Goal: Task Accomplishment & Management: Complete application form

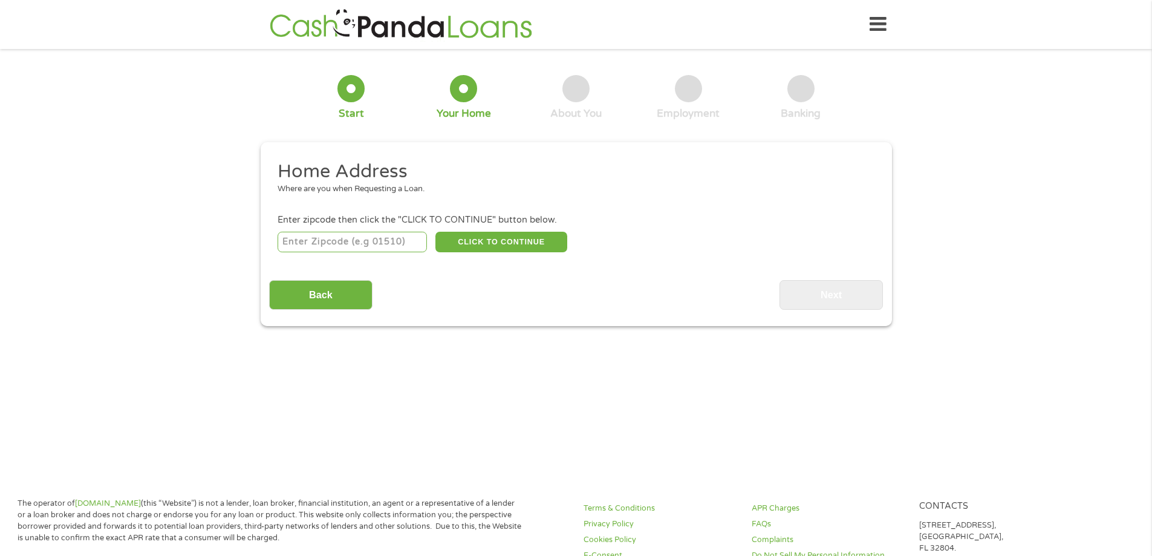
click at [363, 246] on input "number" at bounding box center [352, 242] width 149 height 21
type input "75094"
click at [516, 241] on button "CLICK TO CONTINUE" at bounding box center [501, 242] width 132 height 21
type input "75094"
type input "Plano"
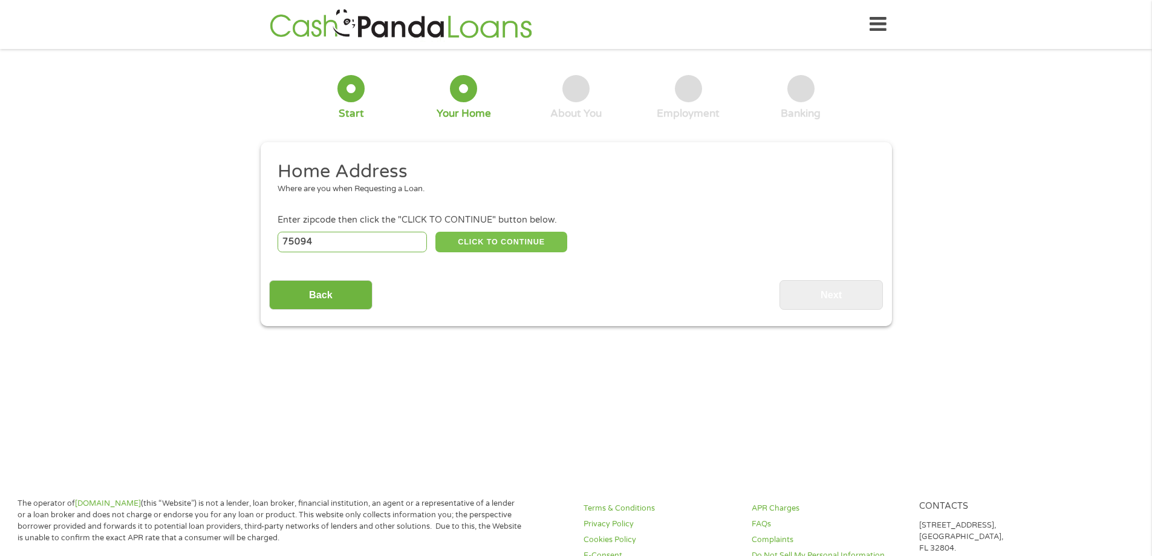
select select "[US_STATE]"
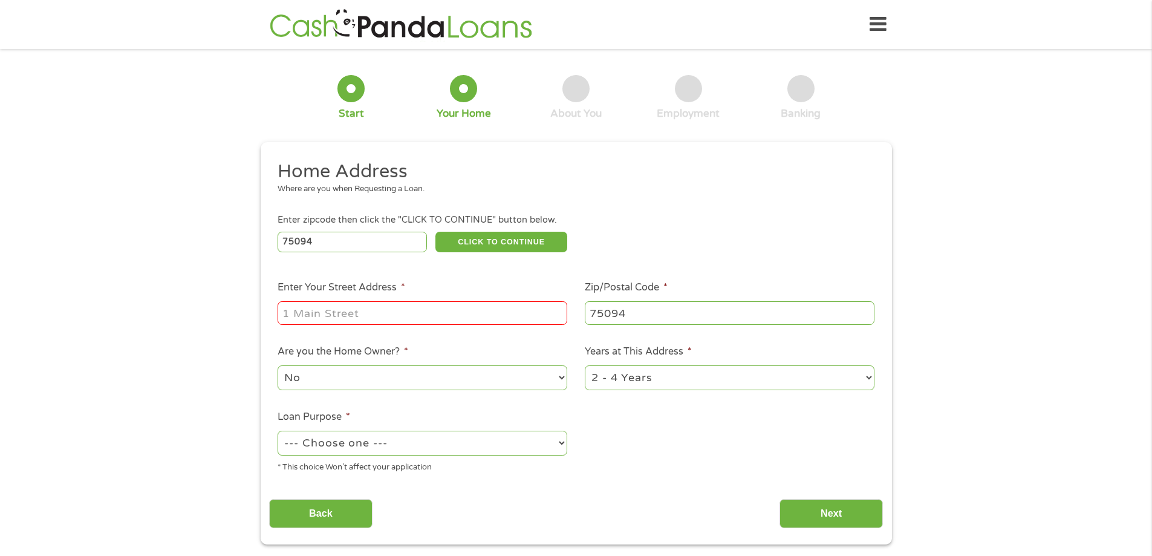
click at [375, 319] on input "Enter Your Street Address *" at bounding box center [423, 312] width 290 height 23
type input "[STREET_ADDRESS]"
click at [552, 379] on select "No Yes" at bounding box center [423, 377] width 290 height 25
select select "yes"
click at [278, 365] on select "No Yes" at bounding box center [423, 377] width 290 height 25
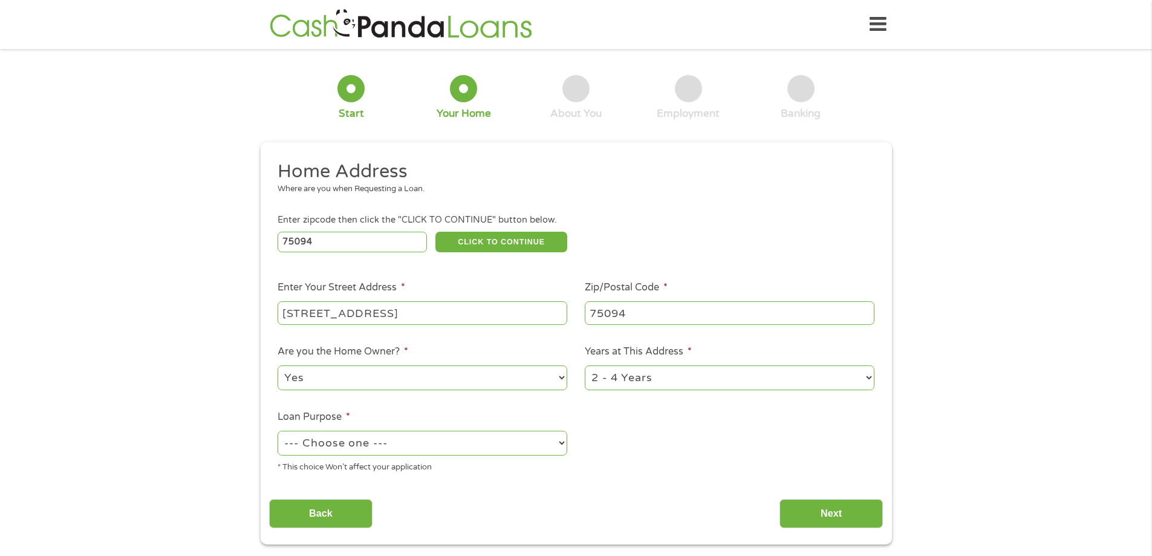
click at [619, 383] on select "1 Year or less 1 - 2 Years 2 - 4 Years Over 4 Years" at bounding box center [730, 377] width 290 height 25
select select "60months"
click at [585, 365] on select "1 Year or less 1 - 2 Years 2 - 4 Years Over 4 Years" at bounding box center [730, 377] width 290 height 25
click at [308, 442] on select "--- Choose one --- Pay Bills Debt Consolidation Home Improvement Major Purchase…" at bounding box center [423, 443] width 290 height 25
select select "shorttermcash"
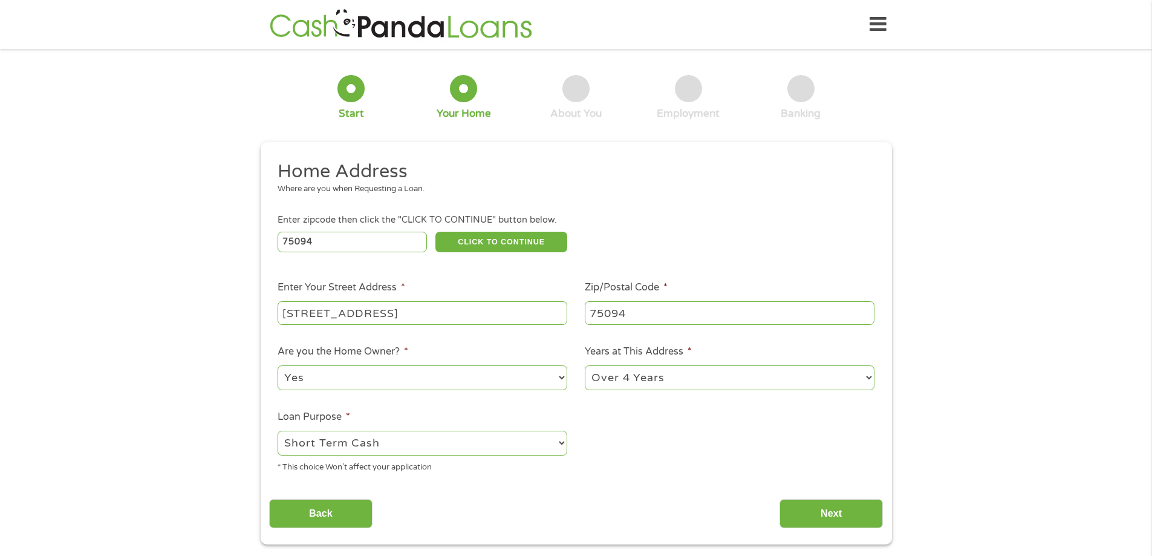
click at [278, 431] on select "--- Choose one --- Pay Bills Debt Consolidation Home Improvement Major Purchase…" at bounding box center [423, 443] width 290 height 25
click at [834, 508] on input "Next" at bounding box center [830, 514] width 103 height 30
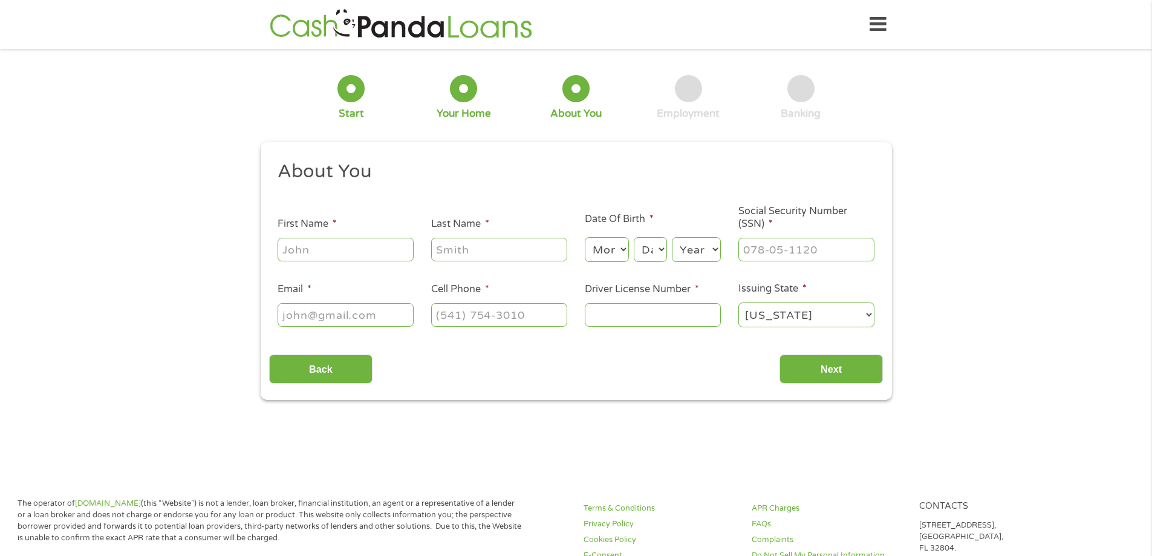
scroll to position [5, 5]
click at [298, 247] on input "First Name *" at bounding box center [346, 249] width 136 height 23
type input "Hope"
type input "Hamlyn"
click at [610, 248] on select "Month 1 2 3 4 5 6 7 8 9 10 11 12" at bounding box center [607, 249] width 44 height 25
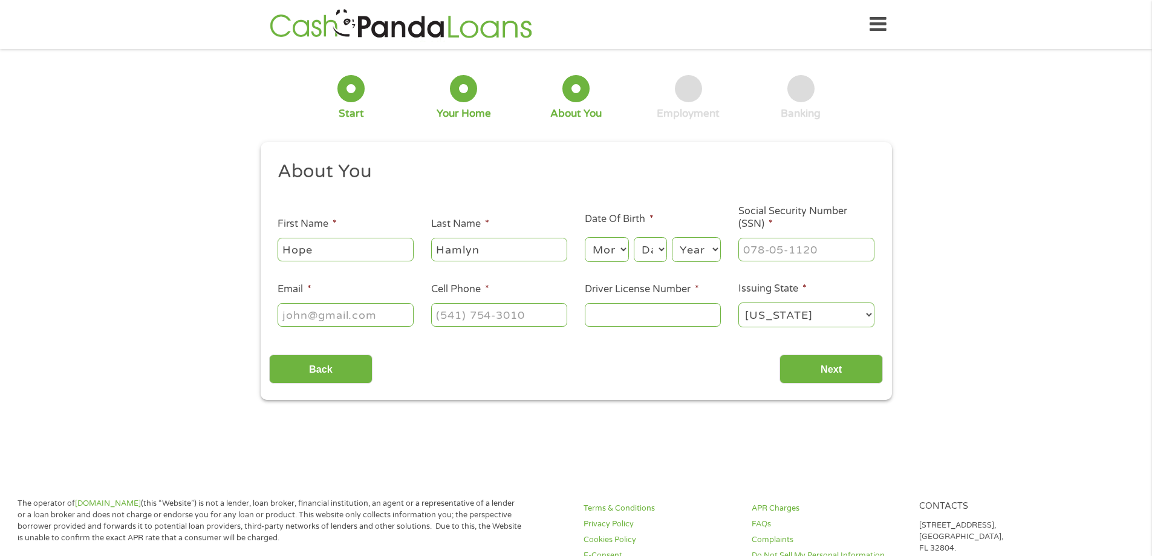
select select "1"
click at [585, 237] on select "Month 1 2 3 4 5 6 7 8 9 10 11 12" at bounding box center [607, 249] width 44 height 25
click at [652, 261] on select "Day 1 2 3 4 5 6 7 8 9 10 11 12 13 14 15 16 17 18 19 20 21 22 23 24 25 26 27 28 …" at bounding box center [650, 249] width 33 height 25
select select "3"
click at [634, 237] on select "Day 1 2 3 4 5 6 7 8 9 10 11 12 13 14 15 16 17 18 19 20 21 22 23 24 25 26 27 28 …" at bounding box center [650, 249] width 33 height 25
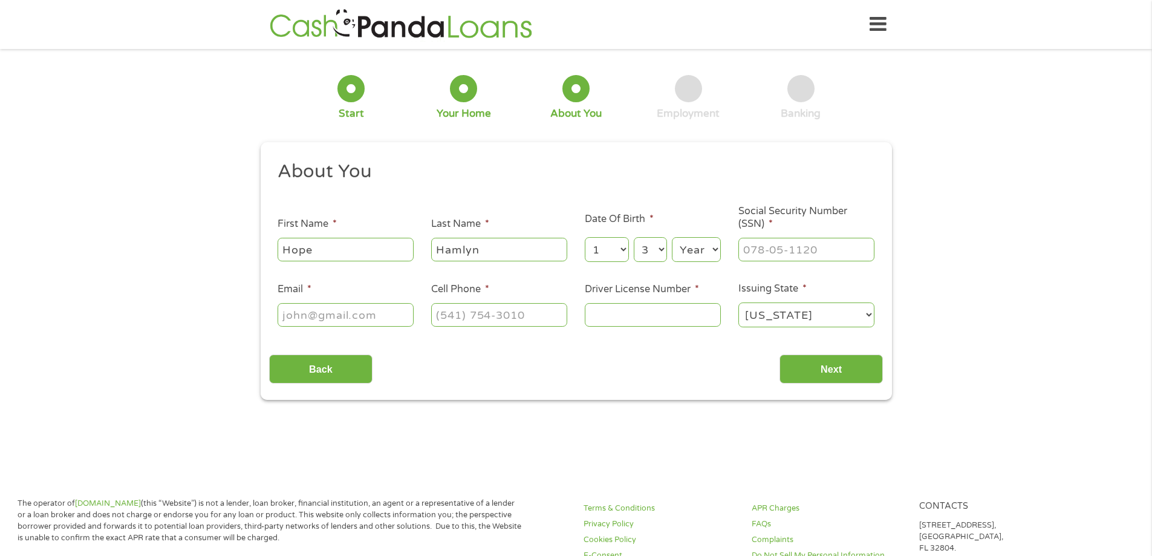
click at [700, 245] on select "Year [DATE] 2006 2005 2004 2003 2002 2001 2000 1999 1998 1997 1996 1995 1994 19…" at bounding box center [696, 249] width 49 height 25
select select "1981"
click at [672, 237] on select "Year [DATE] 2006 2005 2004 2003 2002 2001 2000 1999 1998 1997 1996 1995 1994 19…" at bounding box center [696, 249] width 49 height 25
click at [819, 247] on input "___-__-____" at bounding box center [806, 249] width 136 height 23
click at [746, 246] on input "___-__-____" at bounding box center [806, 249] width 136 height 23
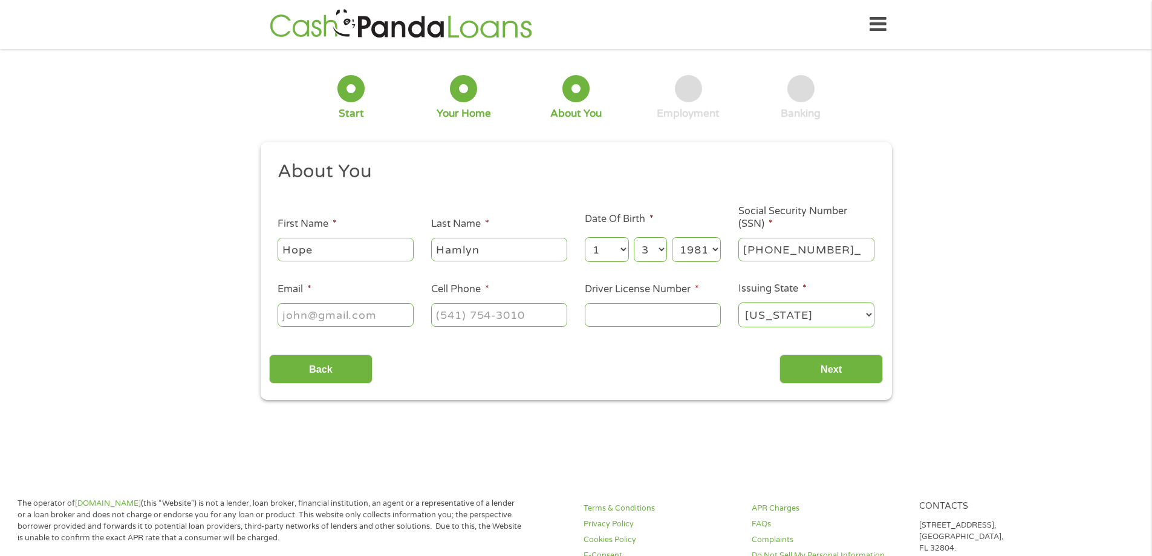
type input "449-81-5506"
click at [333, 319] on input "Email *" at bounding box center [346, 314] width 136 height 23
type input "[EMAIL_ADDRESS][DOMAIN_NAME]"
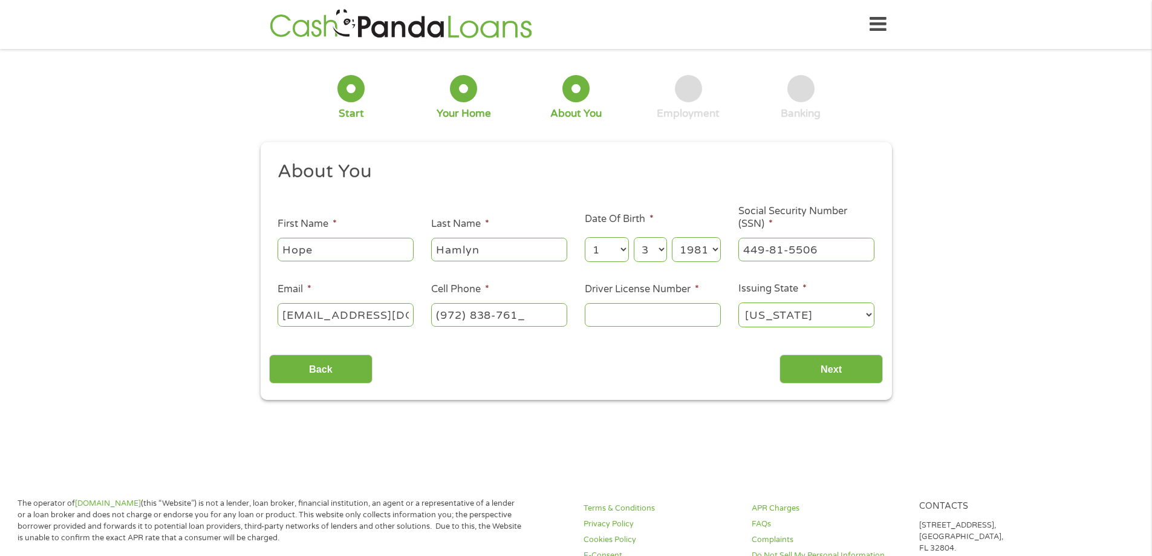
type input "[PHONE_NUMBER]"
type input "00732622"
click at [840, 372] on input "Next" at bounding box center [830, 369] width 103 height 30
click at [827, 362] on input "Next" at bounding box center [830, 369] width 103 height 30
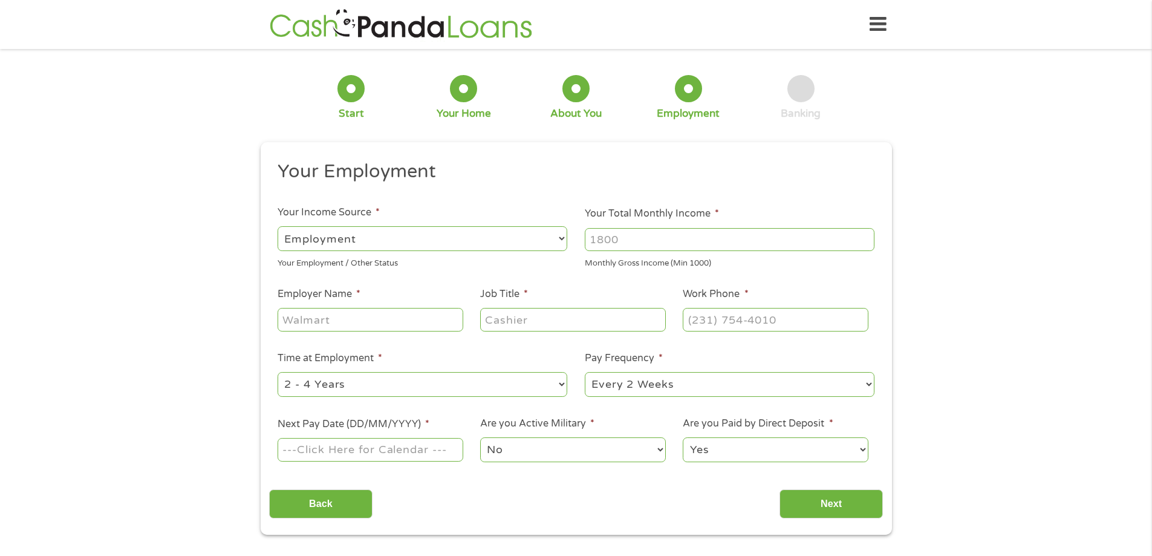
click at [637, 238] on input "Your Total Monthly Income *" at bounding box center [730, 239] width 290 height 23
click at [864, 235] on input "1000" at bounding box center [730, 239] width 290 height 23
click at [867, 233] on input "1001" at bounding box center [730, 239] width 290 height 23
click at [867, 233] on input "1002" at bounding box center [730, 239] width 290 height 23
click at [867, 233] on input "1003" at bounding box center [730, 239] width 290 height 23
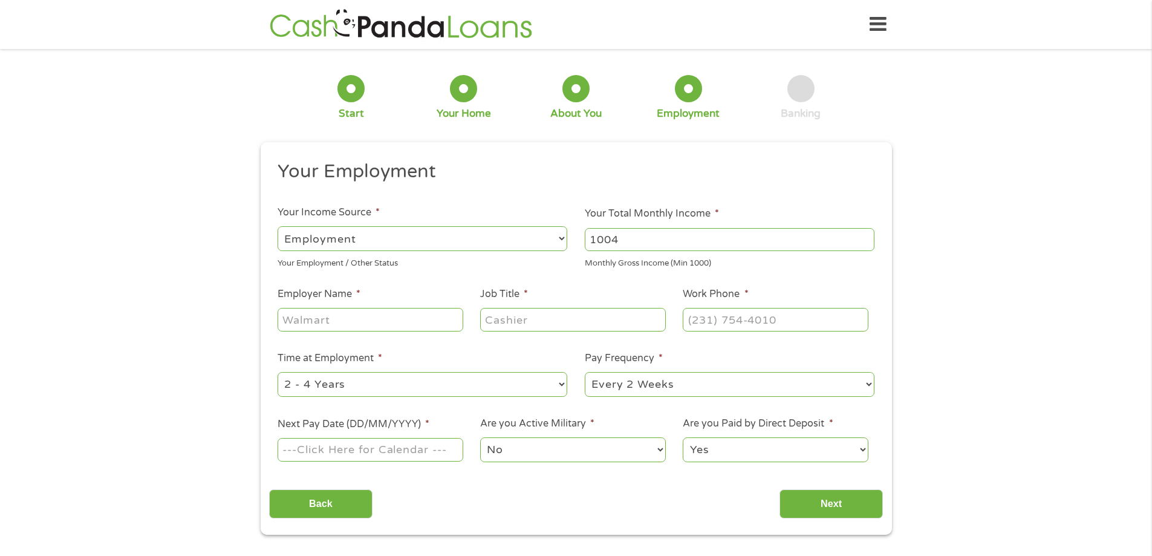
click at [867, 233] on input "1004" at bounding box center [730, 239] width 290 height 23
click at [867, 233] on input "1005" at bounding box center [730, 239] width 290 height 23
click at [654, 238] on input "1005" at bounding box center [730, 239] width 290 height 23
drag, startPoint x: 621, startPoint y: 239, endPoint x: 533, endPoint y: 247, distance: 88.0
click at [533, 247] on ul "Your Employment Your Income Source * --- Choose one --- Employment [DEMOGRAPHIC…" at bounding box center [576, 316] width 614 height 313
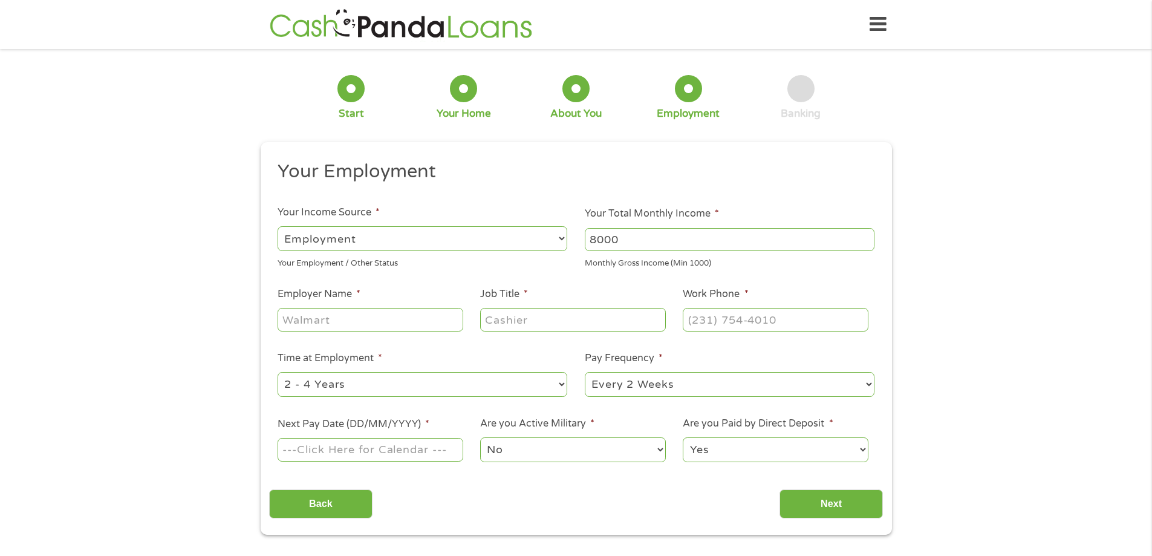
type input "8000"
type input "[US_STATE] Capital"
type input "Relationship Manager"
type input "[PHONE_NUMBER]"
click at [662, 382] on select "--- Choose one --- Every 2 Weeks Every Week Monthly Semi-Monthly" at bounding box center [730, 384] width 290 height 25
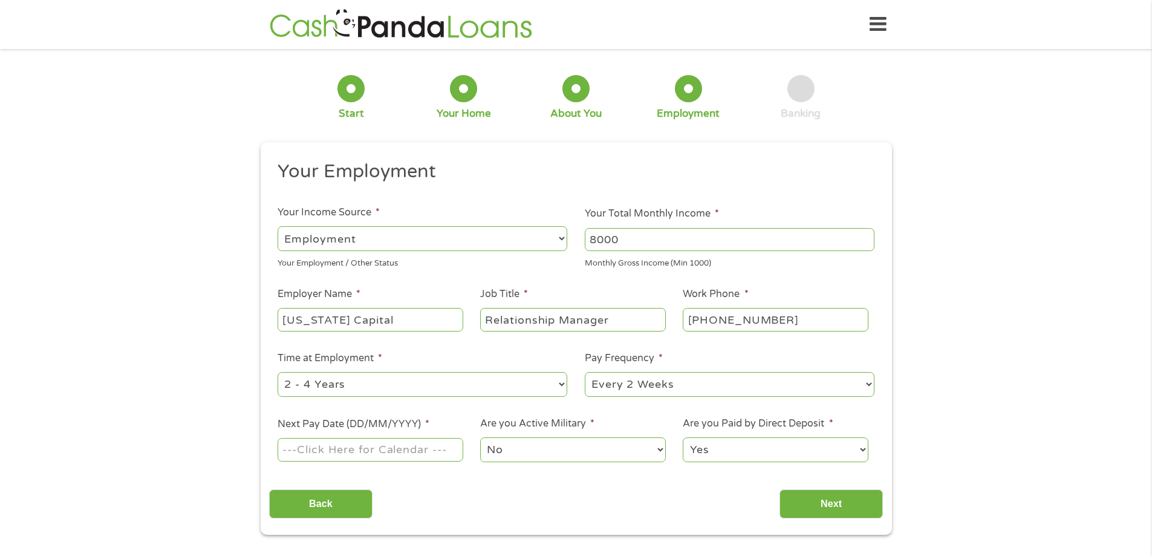
select select "semimonthly"
click at [585, 372] on select "--- Choose one --- Every 2 Weeks Every Week Monthly Semi-Monthly" at bounding box center [730, 384] width 290 height 25
click at [308, 449] on input "Next Pay Date (DD/MM/YYYY) *" at bounding box center [370, 449] width 185 height 23
type input "[DATE]"
click at [831, 501] on input "Next" at bounding box center [830, 504] width 103 height 30
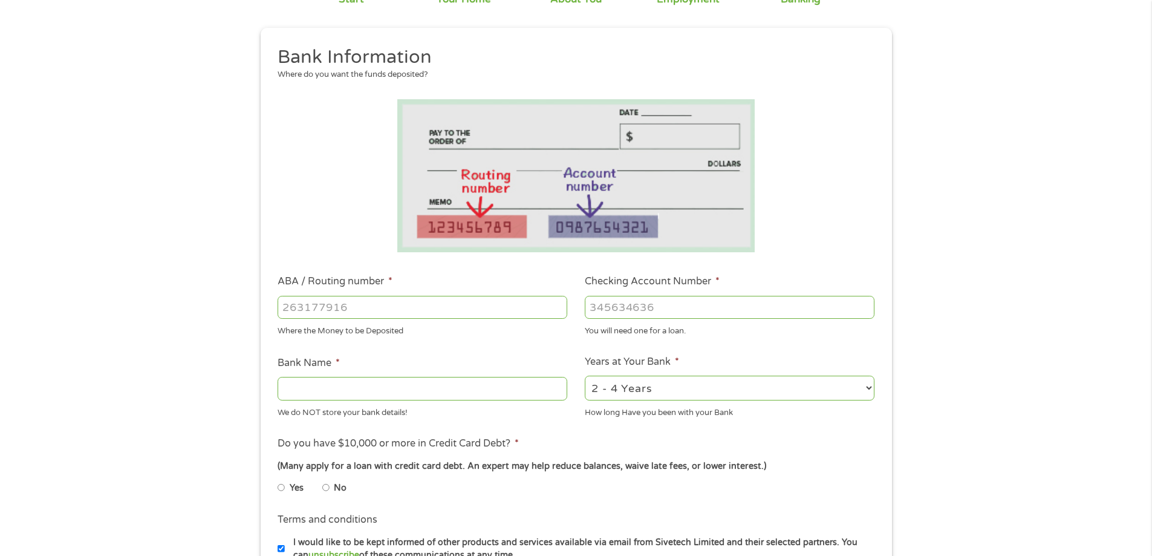
scroll to position [121, 0]
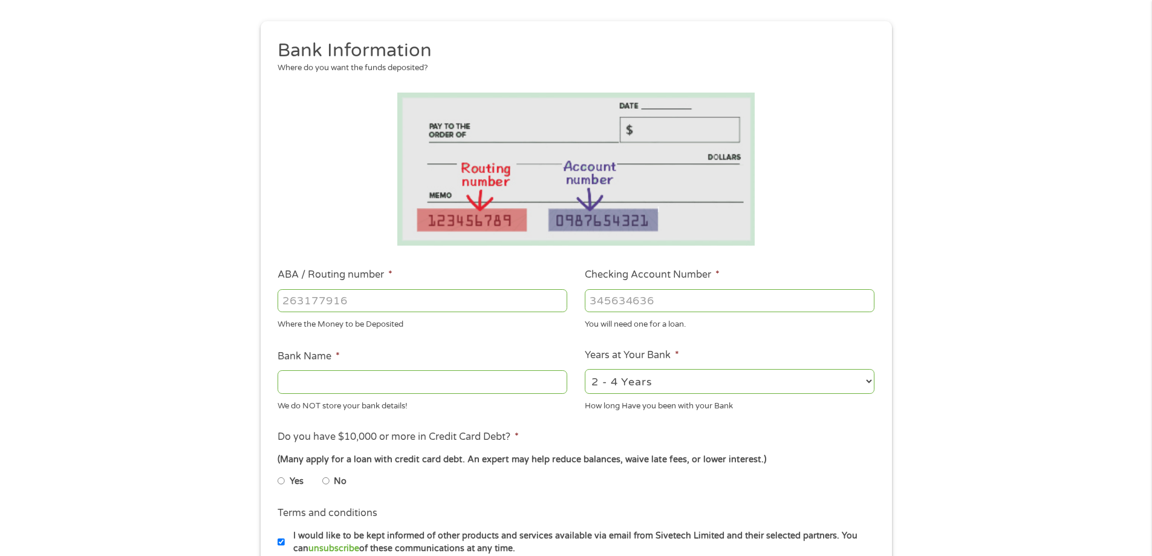
click at [346, 301] on input "ABA / Routing number *" at bounding box center [423, 300] width 290 height 23
type input "256074974"
type input "NAVY FEDERAL CREDIT UNION"
type input "256074974"
click at [648, 291] on input "Checking Account Number *" at bounding box center [730, 300] width 290 height 23
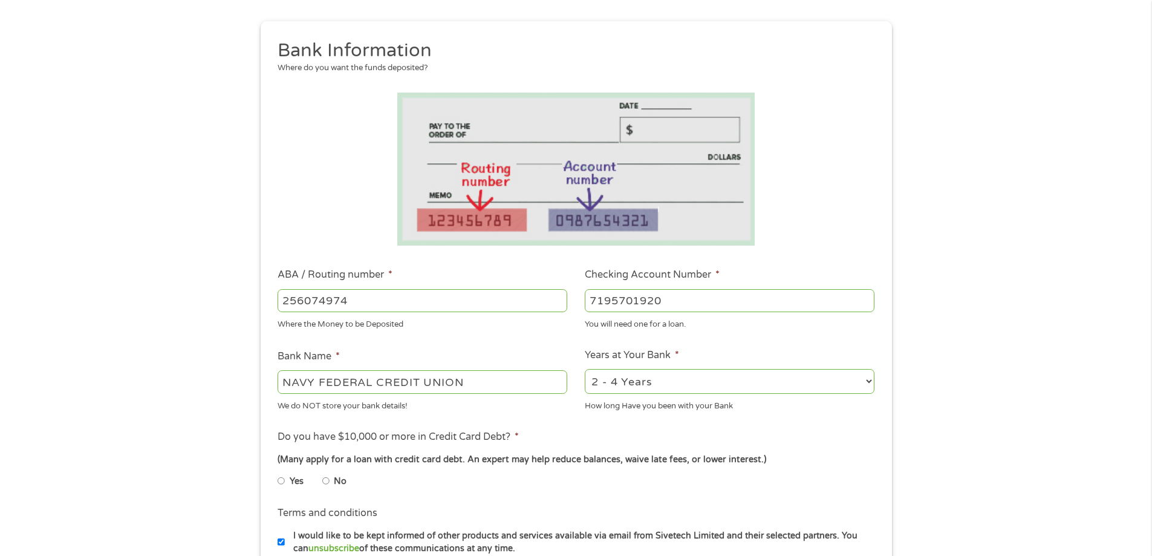
type input "7195701920"
click at [665, 383] on select "2 - 4 Years 6 - 12 Months 1 - 2 Years Over 4 Years" at bounding box center [730, 381] width 290 height 25
select select "60months"
click at [585, 369] on select "2 - 4 Years 6 - 12 Months 1 - 2 Years Over 4 Years" at bounding box center [730, 381] width 290 height 25
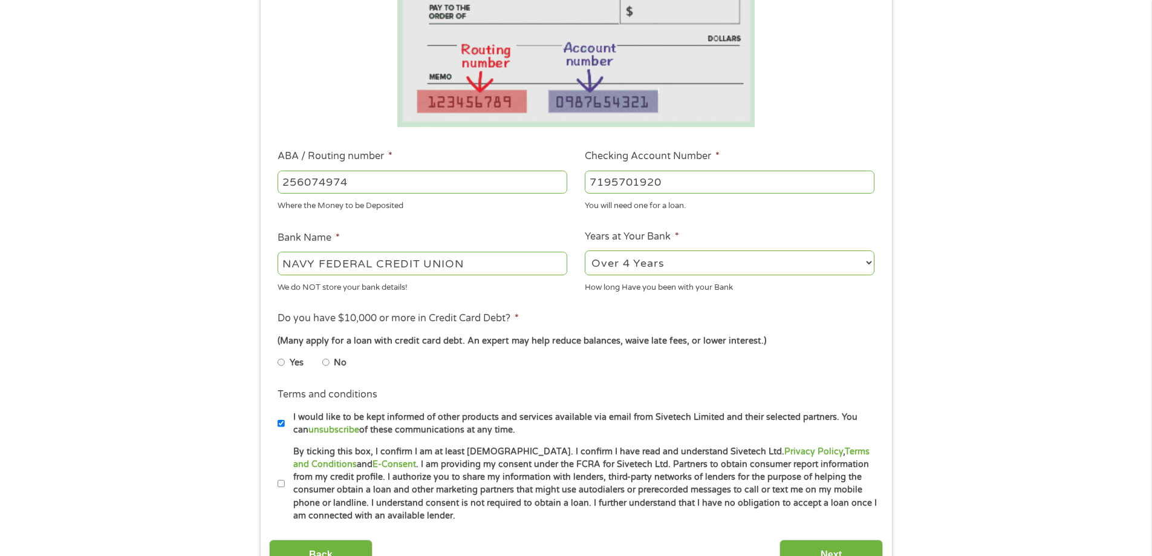
scroll to position [242, 0]
click at [329, 360] on input "No" at bounding box center [325, 359] width 7 height 19
radio input "true"
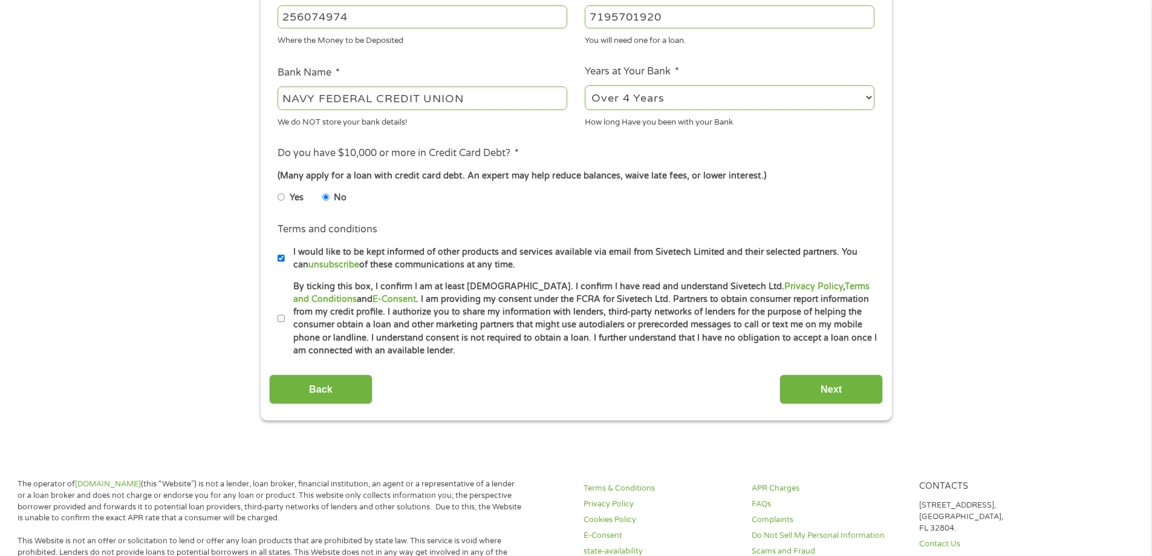
scroll to position [423, 0]
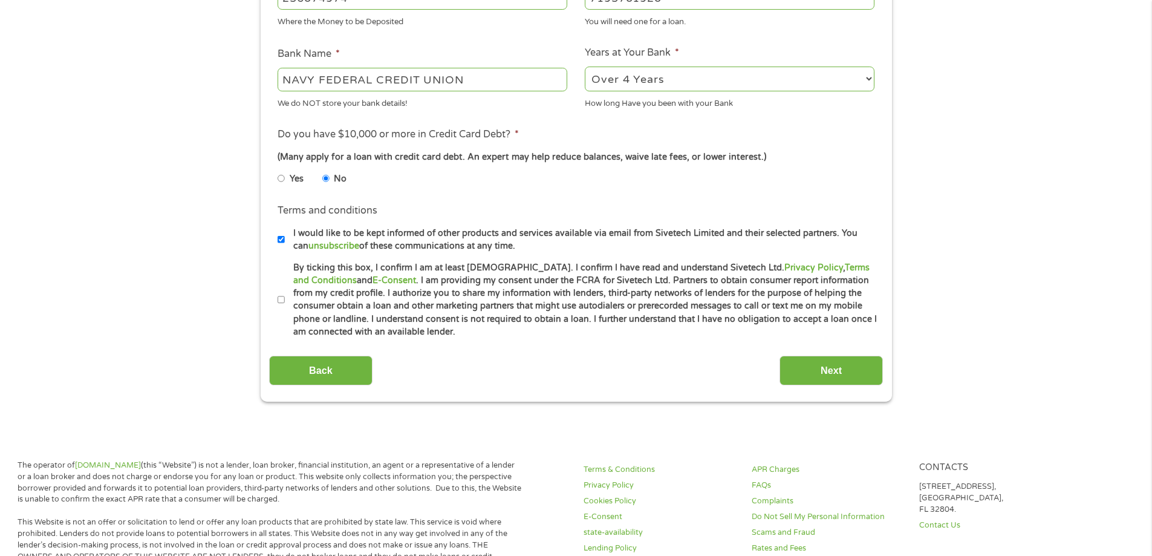
click at [280, 298] on input "By ticking this box, I confirm I am at least [DEMOGRAPHIC_DATA]. I confirm I ha…" at bounding box center [281, 299] width 7 height 19
checkbox input "true"
click at [847, 365] on input "Next" at bounding box center [830, 371] width 103 height 30
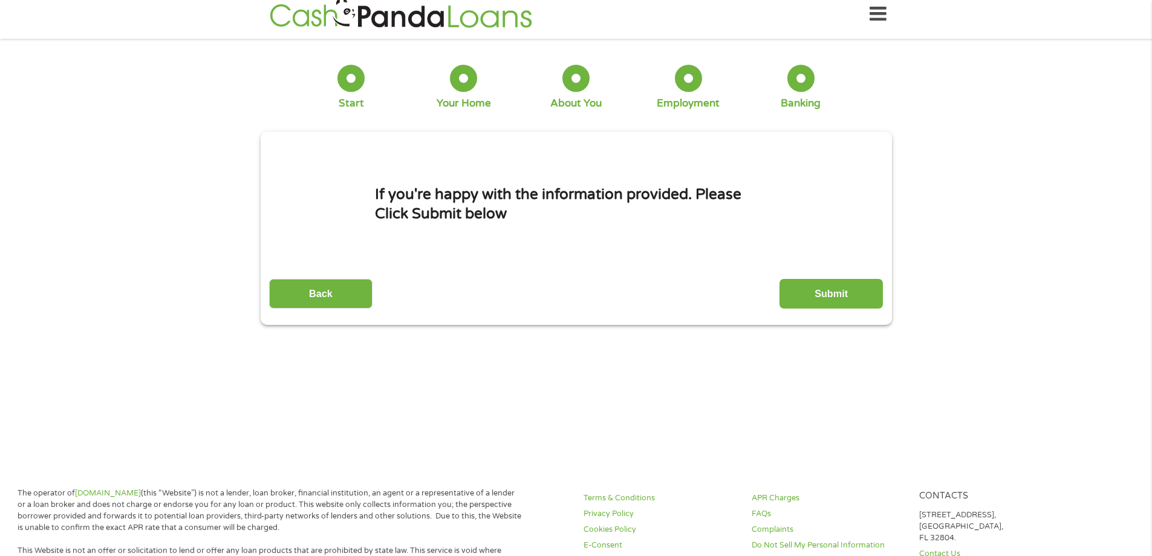
scroll to position [0, 0]
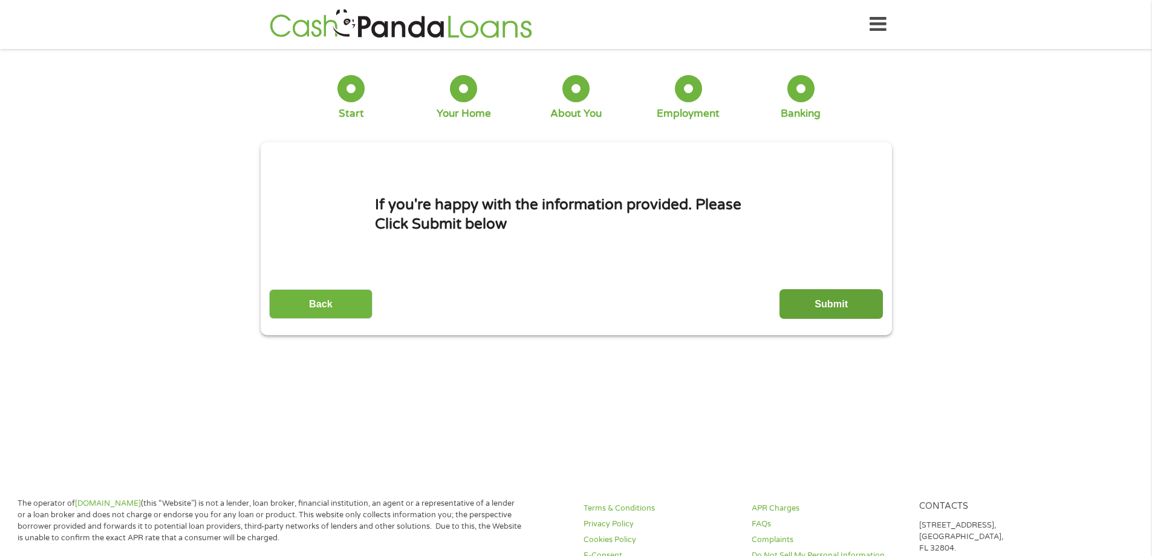
click at [843, 299] on input "Submit" at bounding box center [830, 304] width 103 height 30
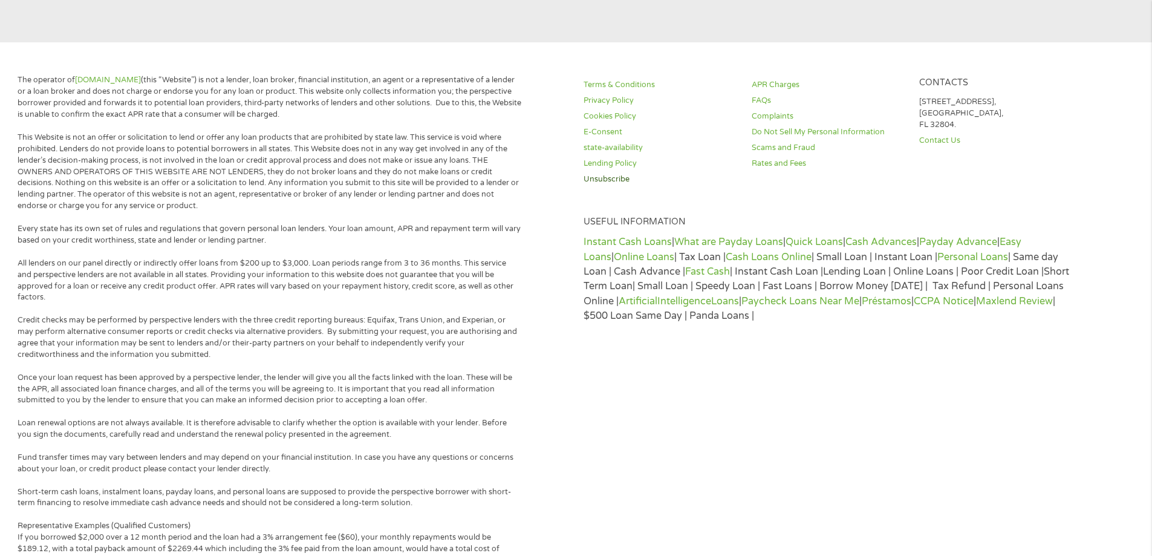
scroll to position [60, 0]
